Goal: Find specific page/section: Find specific page/section

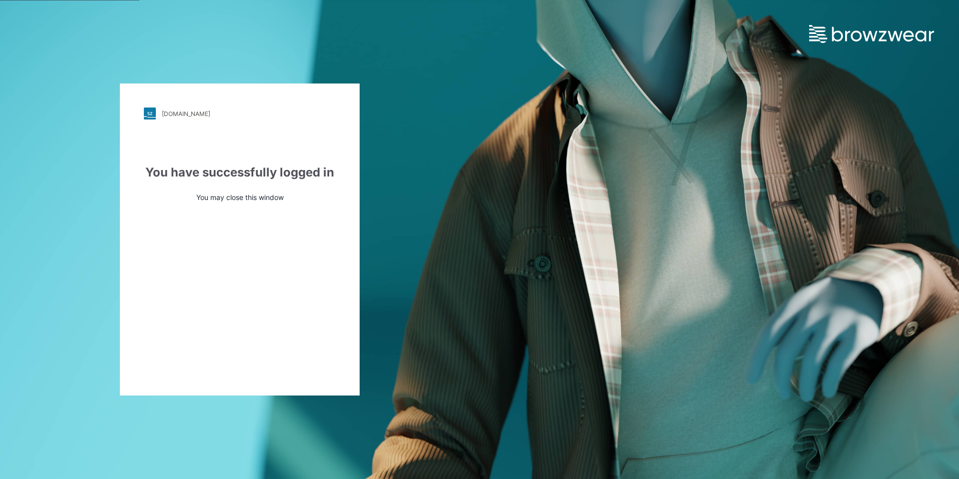
click at [173, 112] on div "[DOMAIN_NAME]" at bounding box center [186, 113] width 48 height 7
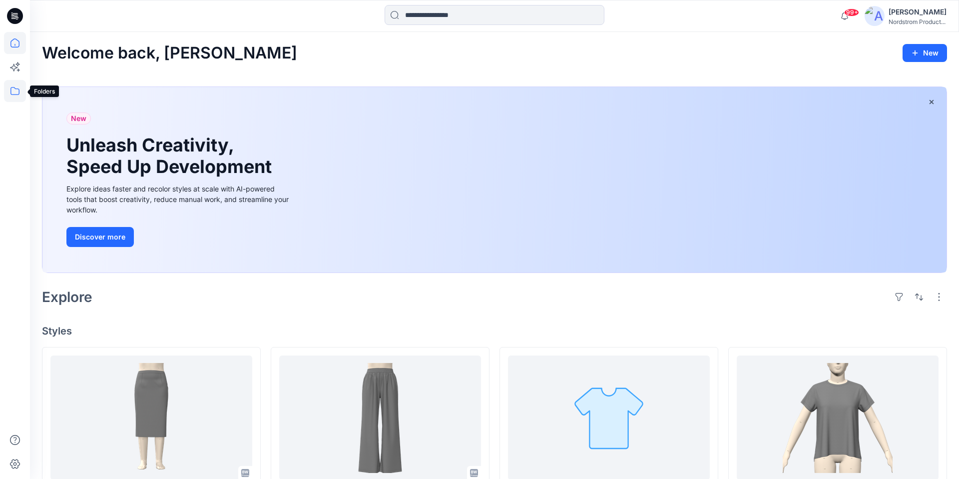
click at [14, 92] on icon at bounding box center [15, 91] width 22 height 22
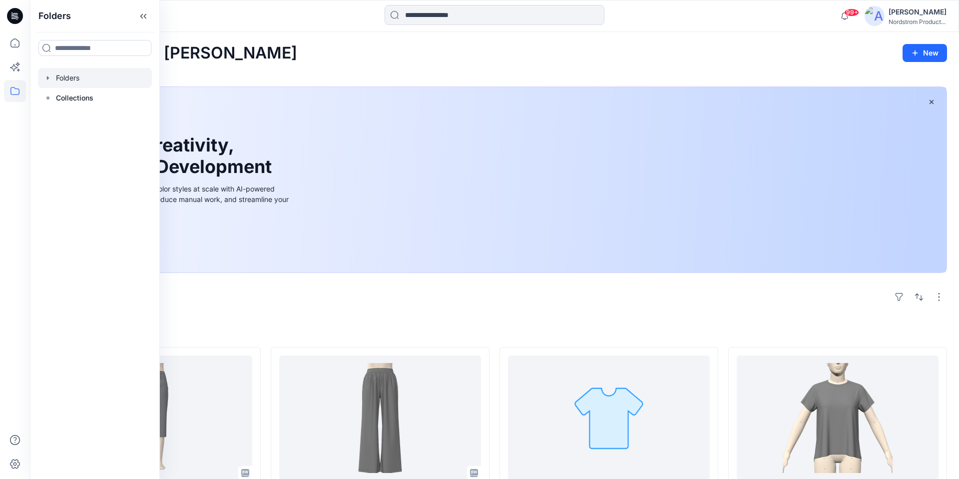
click at [69, 80] on div at bounding box center [95, 78] width 114 height 20
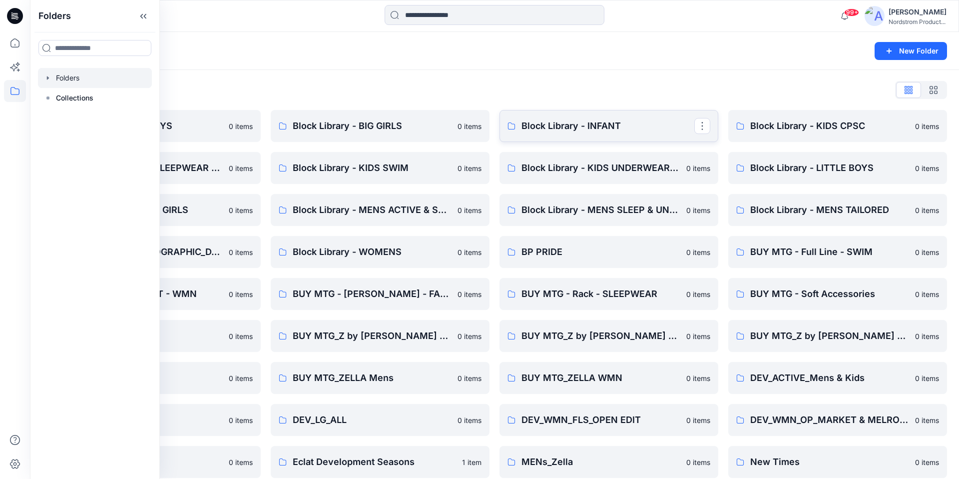
click at [559, 125] on p "Block Library - INFANT" at bounding box center [608, 126] width 173 height 14
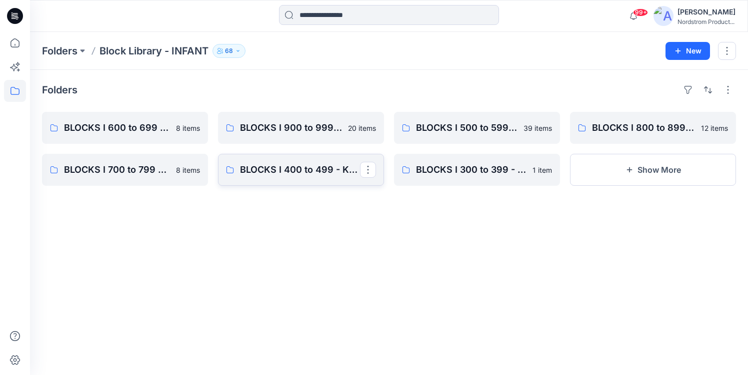
click at [286, 170] on p "BLOCKS I 400 to 499 - Knit & Woven Bottoms, Crops, Shorts" at bounding box center [300, 170] width 120 height 14
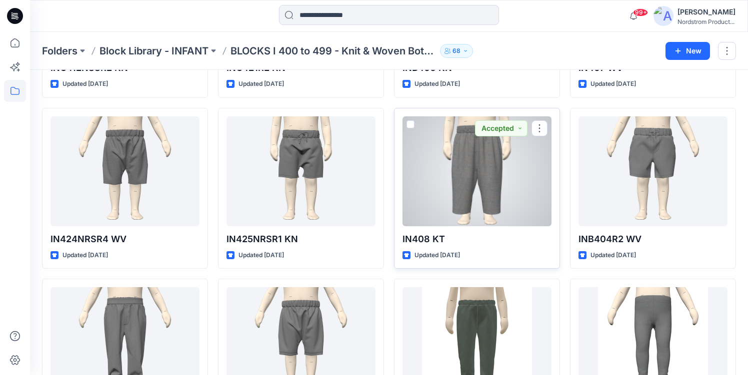
scroll to position [521, 0]
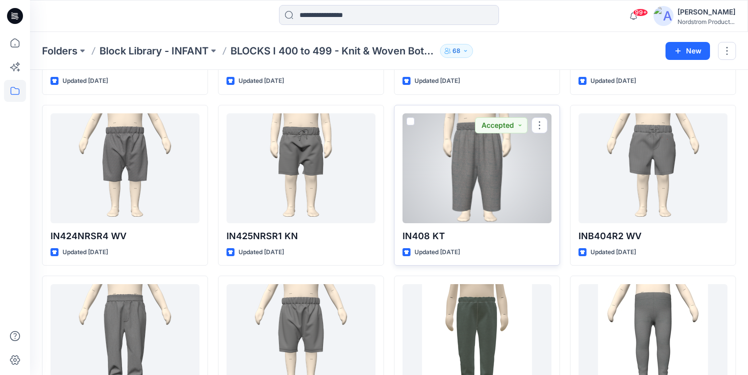
click at [477, 215] on div at bounding box center [476, 168] width 149 height 110
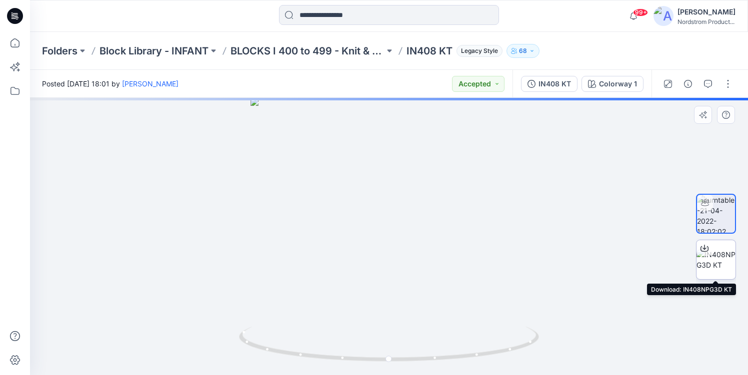
click at [705, 246] on icon at bounding box center [704, 248] width 8 height 8
